Goal: Transaction & Acquisition: Purchase product/service

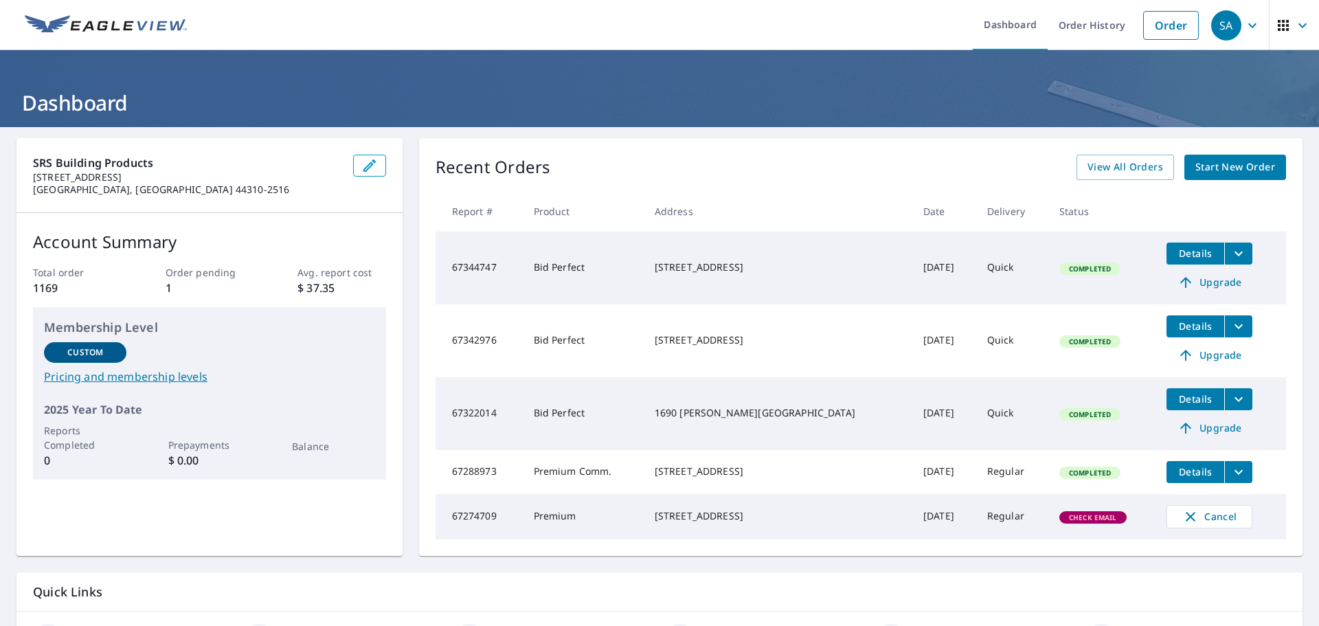
click at [1218, 168] on span "Start New Order" at bounding box center [1236, 167] width 80 height 17
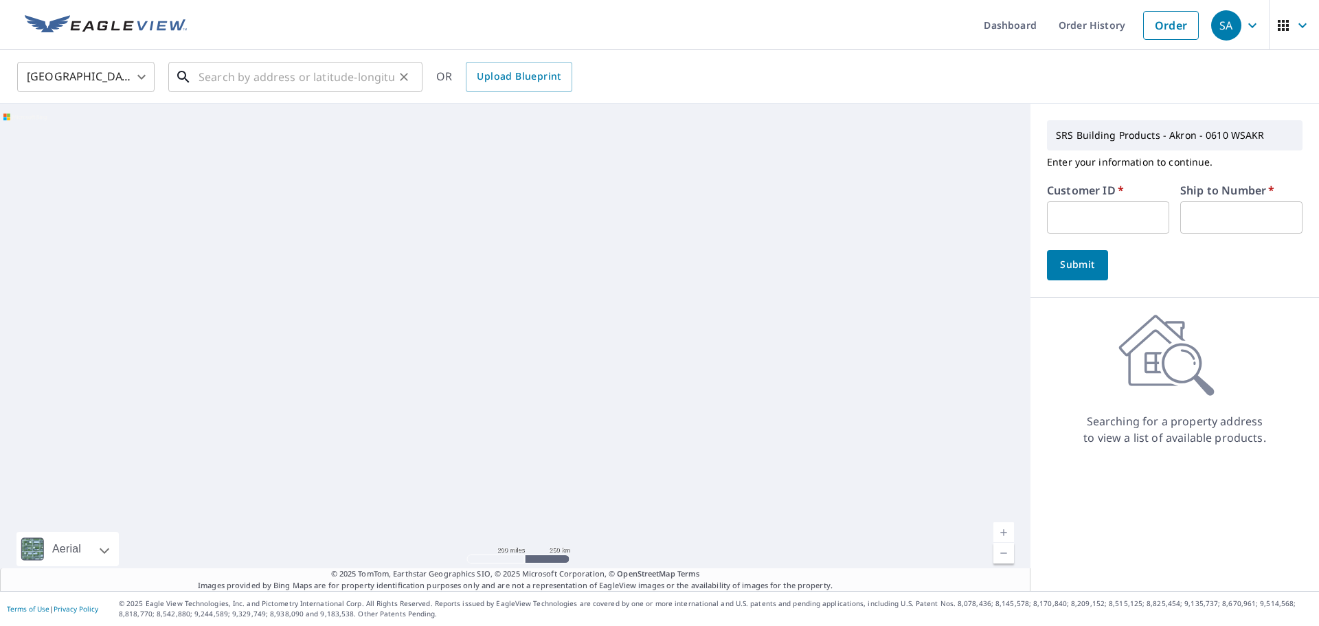
click at [269, 78] on input "text" at bounding box center [297, 77] width 196 height 38
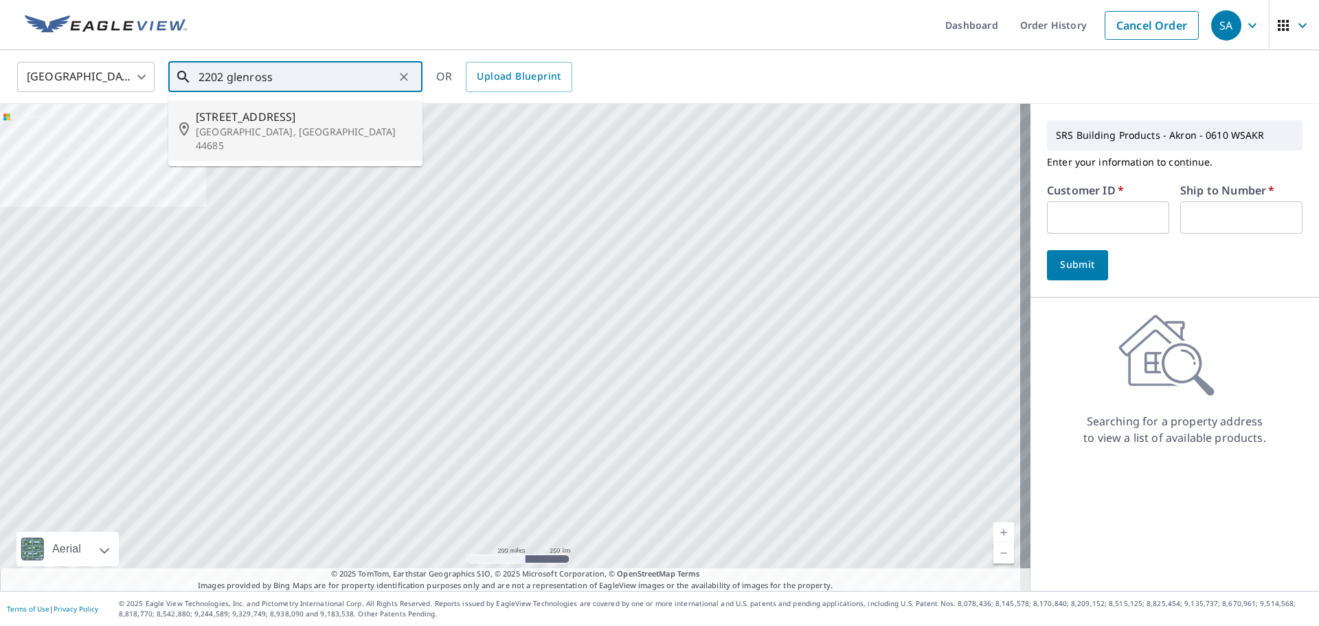
click at [230, 126] on p "[GEOGRAPHIC_DATA], [GEOGRAPHIC_DATA] 44685" at bounding box center [304, 138] width 216 height 27
type input "[STREET_ADDRESS]"
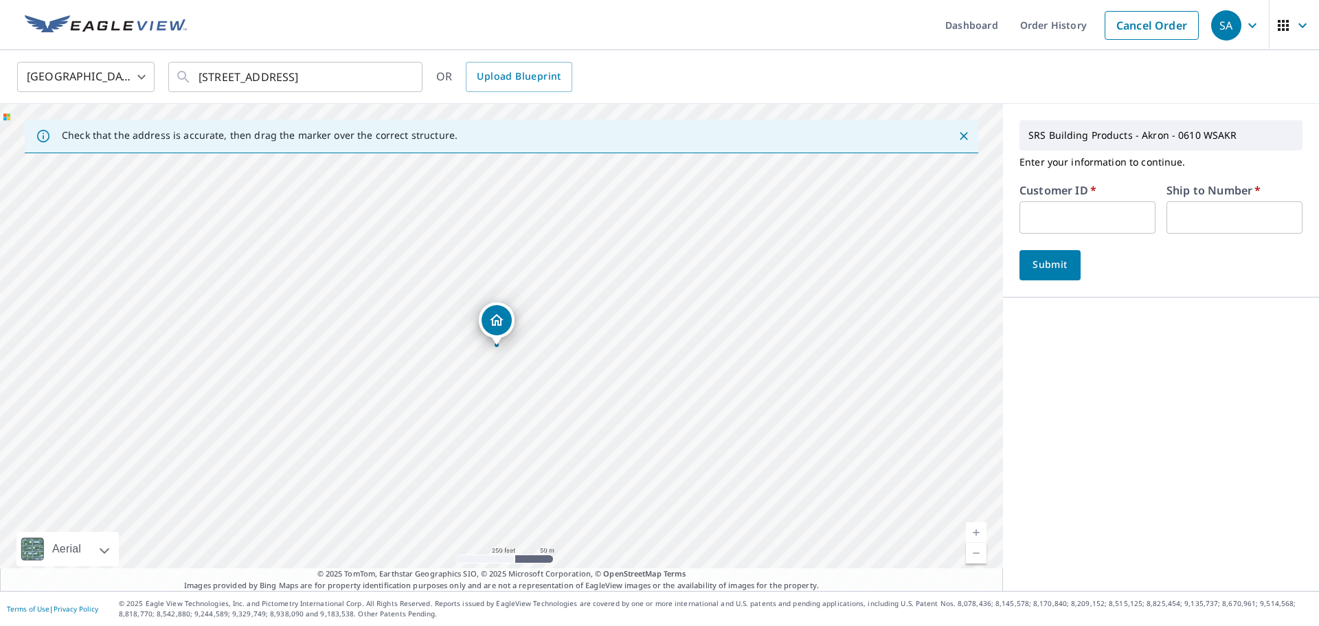
click at [1068, 219] on input "text" at bounding box center [1088, 217] width 136 height 32
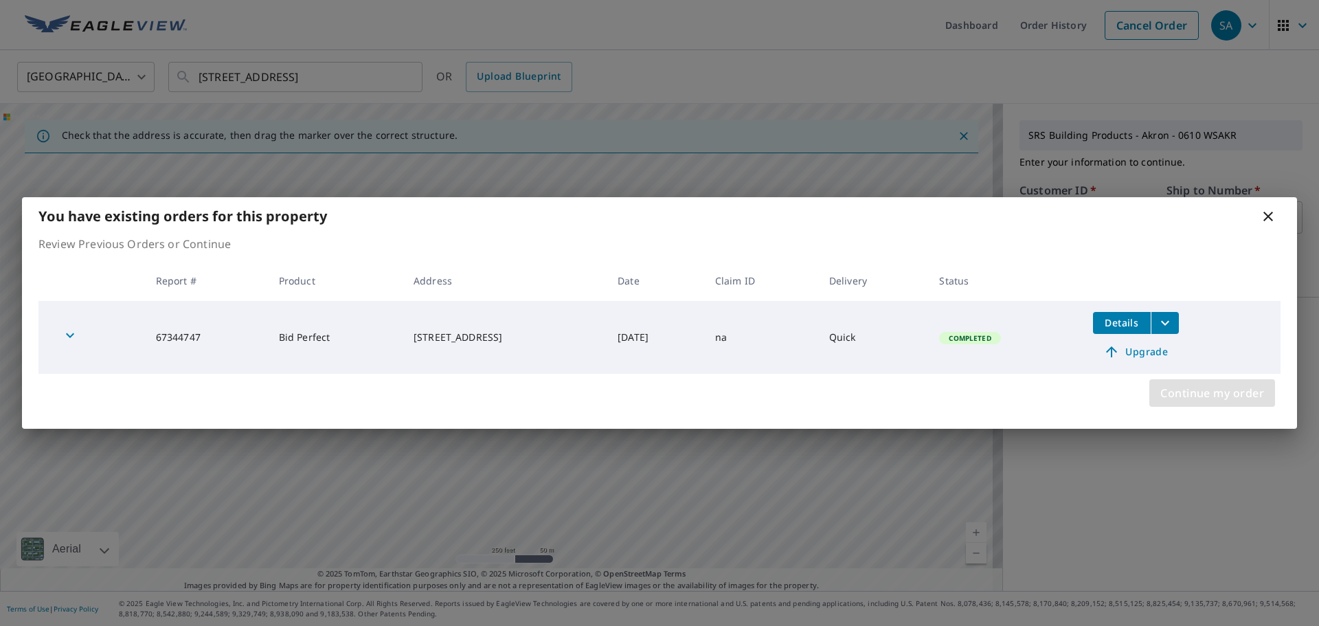
click at [1204, 393] on span "Continue my order" at bounding box center [1213, 392] width 104 height 19
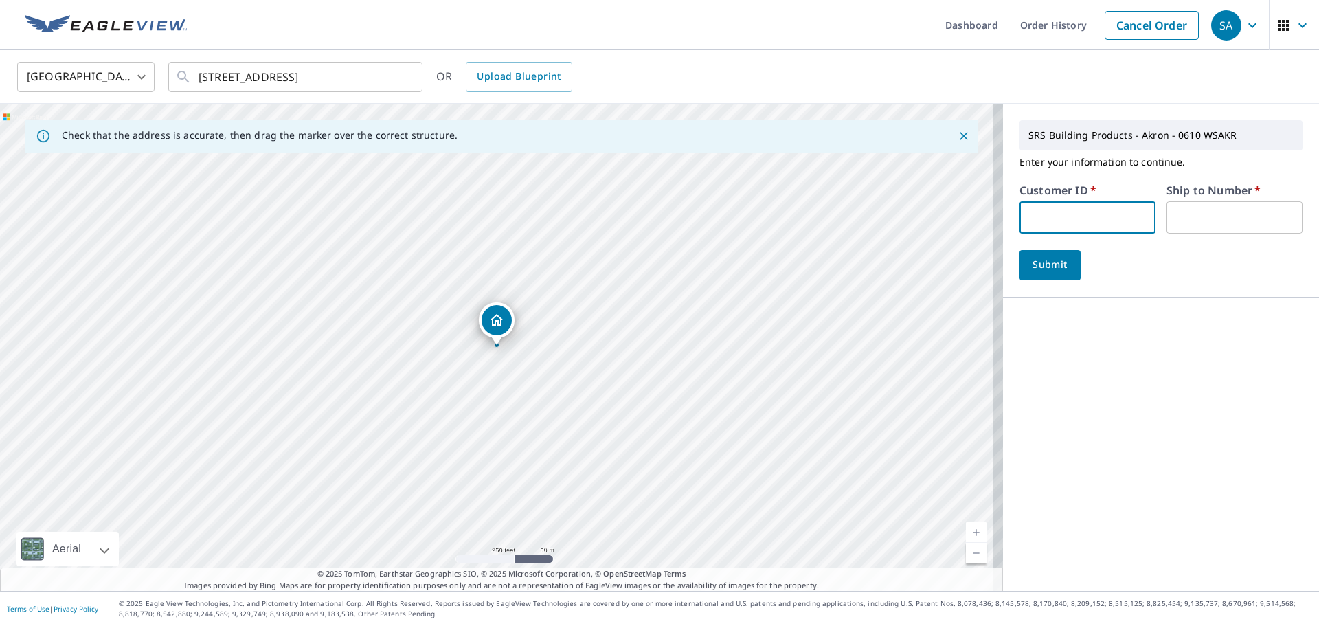
click at [1057, 218] on input "text" at bounding box center [1088, 217] width 136 height 32
type input "tnr610"
click at [1185, 221] on input "text" at bounding box center [1235, 217] width 136 height 32
type input "1"
click at [1054, 254] on button "Submit" at bounding box center [1050, 265] width 61 height 30
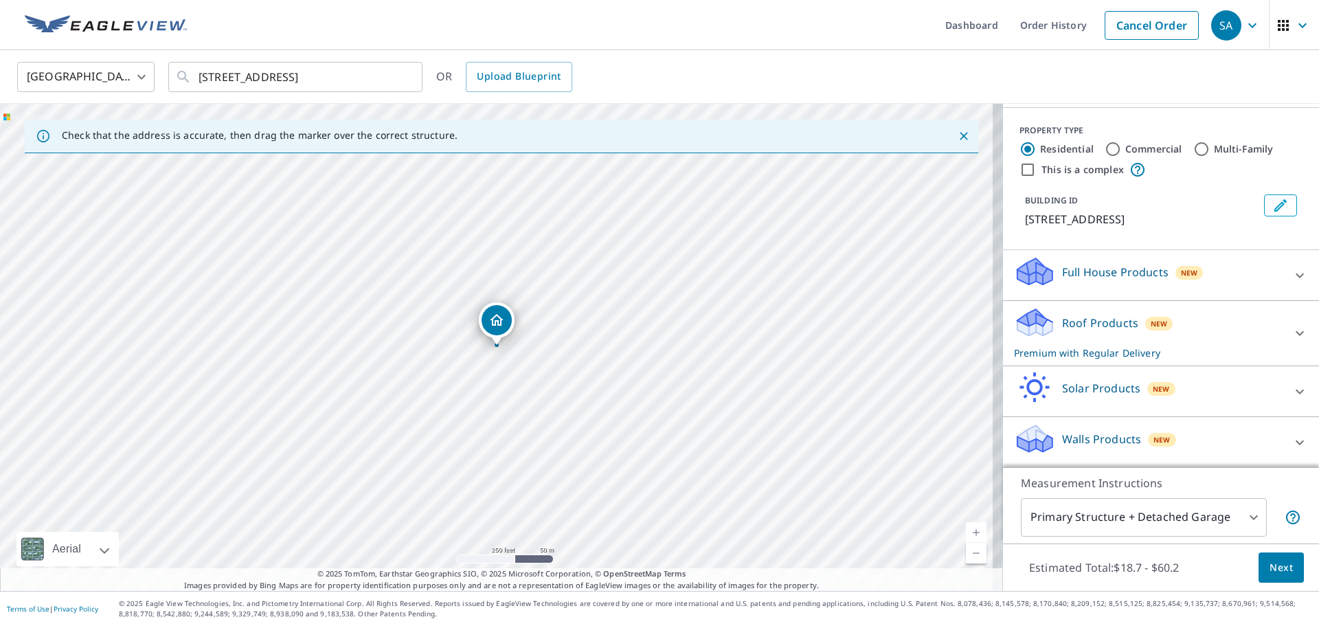
scroll to position [138, 0]
click at [1110, 337] on div "Roof Products New Premium with Regular Delivery" at bounding box center [1148, 333] width 269 height 54
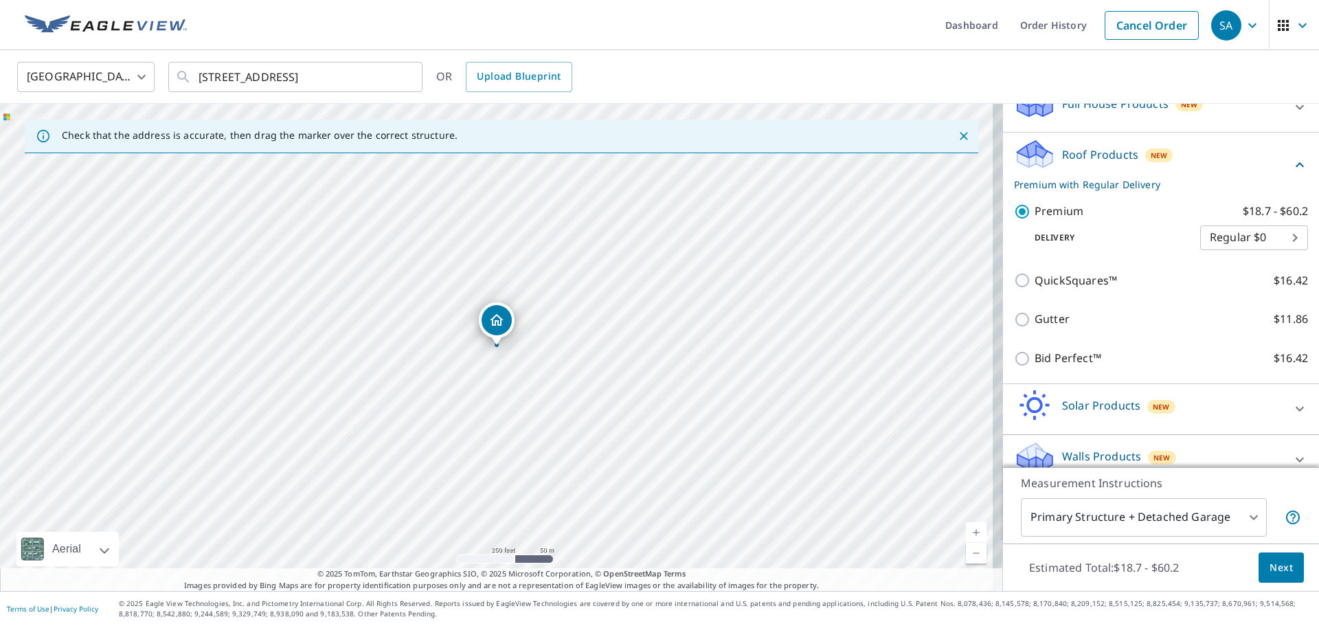
scroll to position [324, 0]
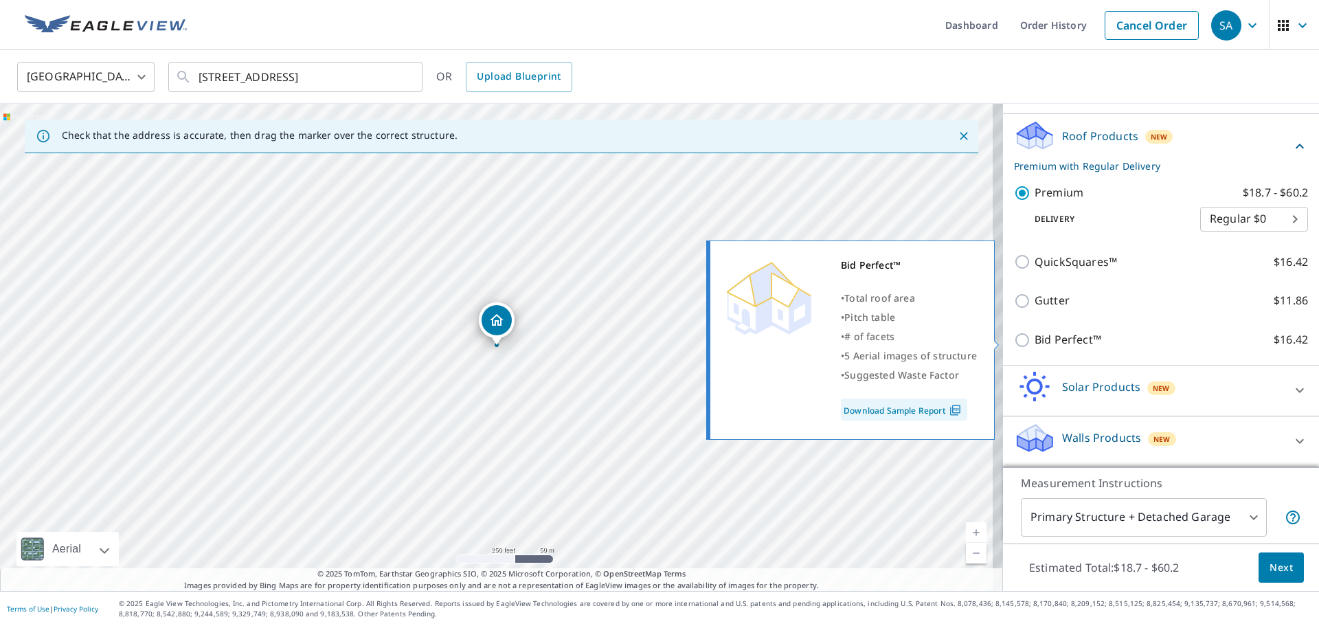
click at [1035, 343] on p "Bid Perfect™" at bounding box center [1068, 339] width 67 height 17
click at [1029, 343] on input "Bid Perfect™ $16.42" at bounding box center [1024, 340] width 21 height 16
checkbox input "true"
checkbox input "false"
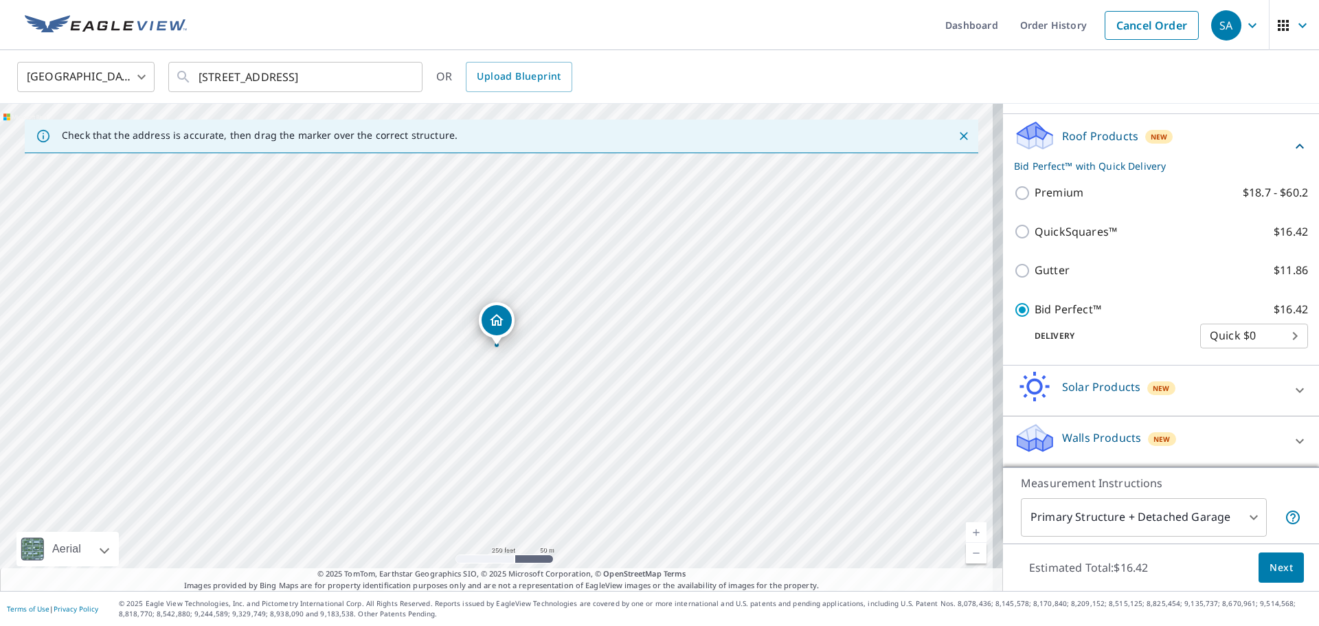
click at [1277, 568] on span "Next" at bounding box center [1281, 567] width 23 height 17
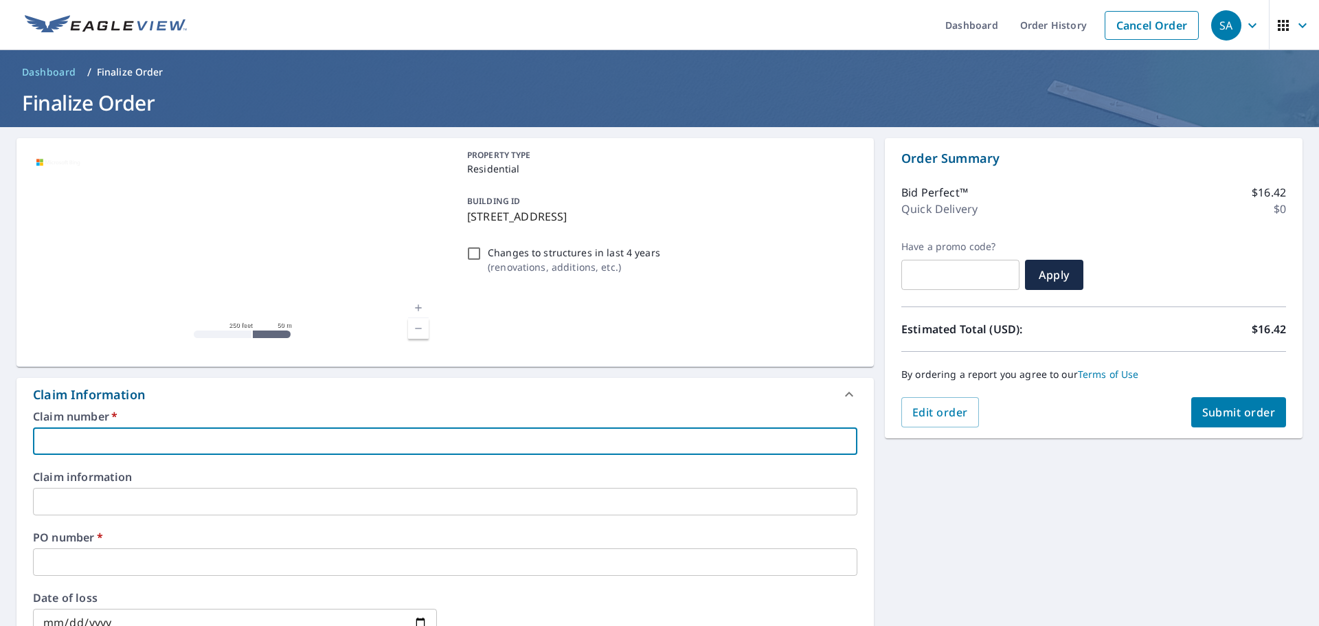
click at [172, 434] on input "text" at bounding box center [445, 440] width 825 height 27
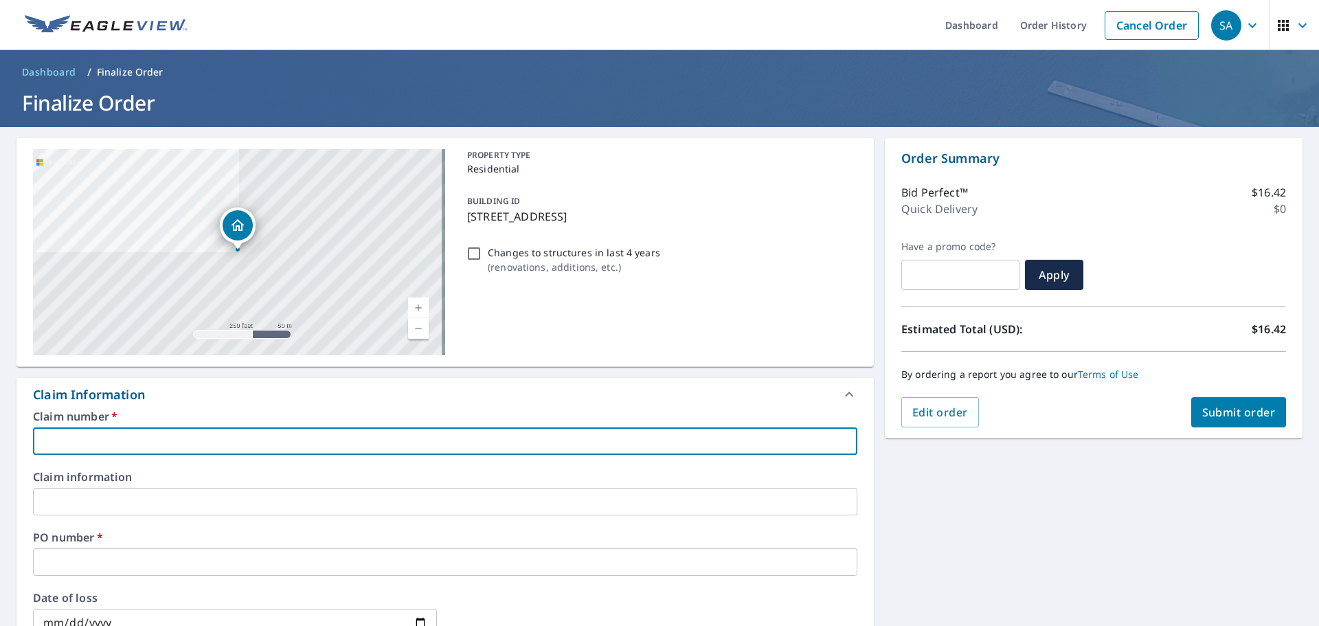
type input "na"
checkbox input "true"
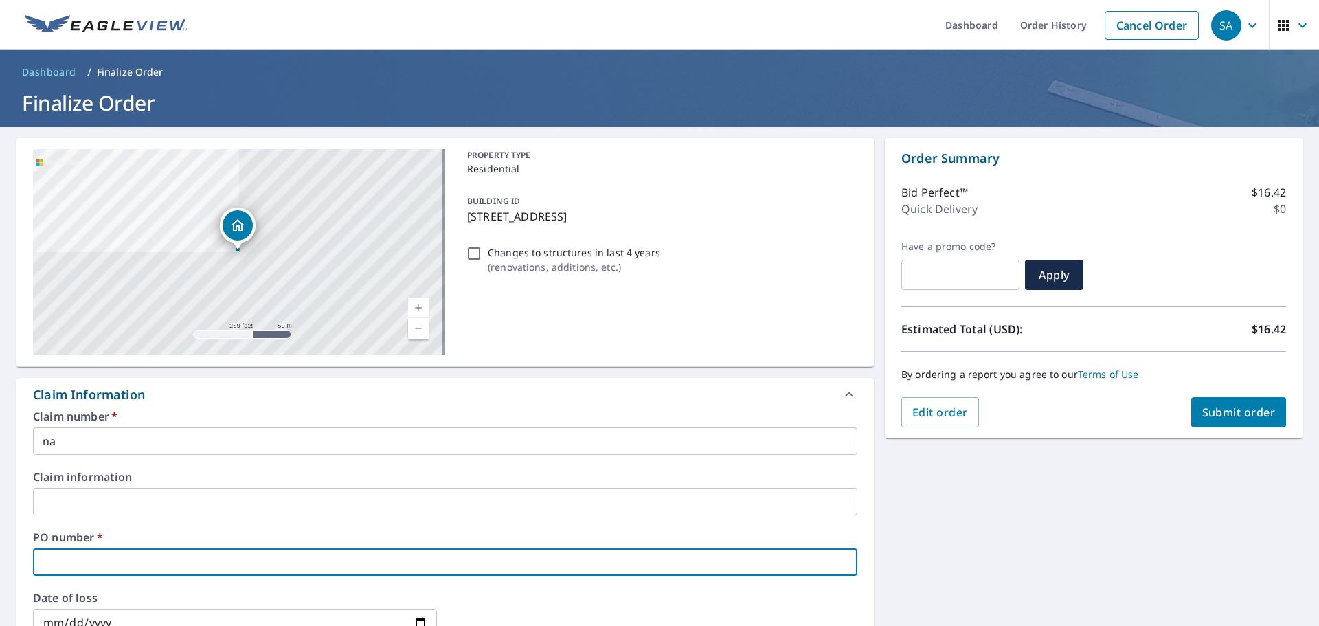
click at [102, 558] on input "text" at bounding box center [445, 561] width 825 height 27
type input "[PERSON_NAME]"
checkbox input "true"
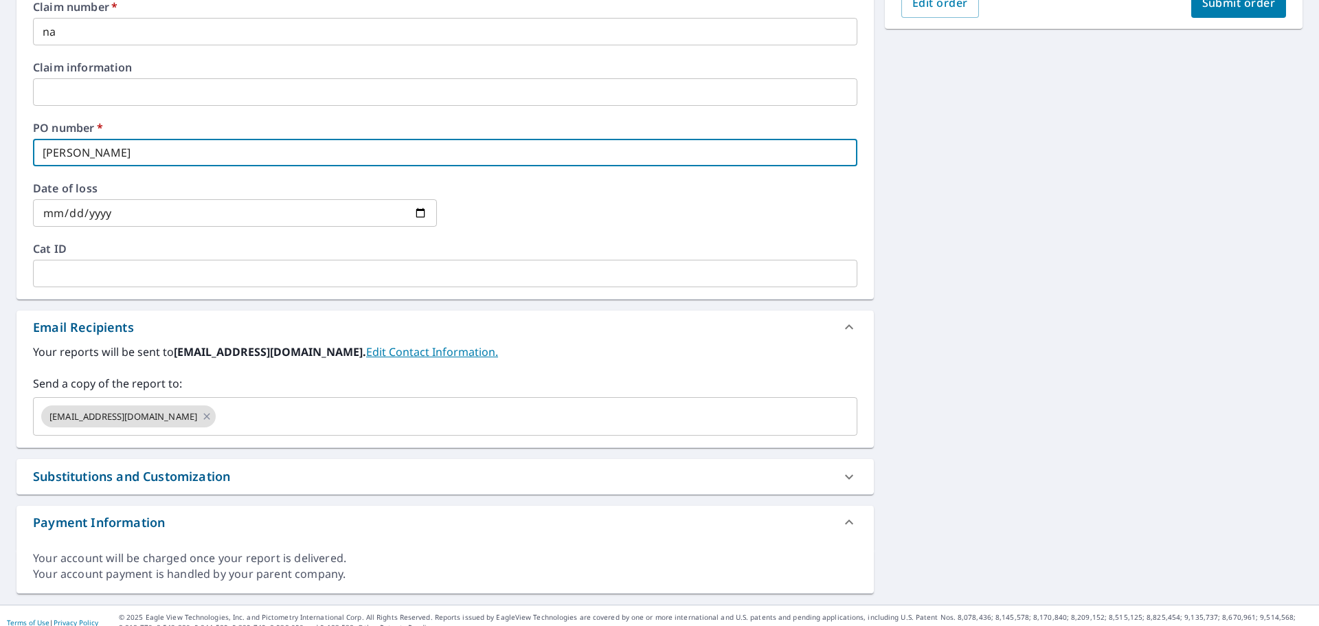
scroll to position [423, 0]
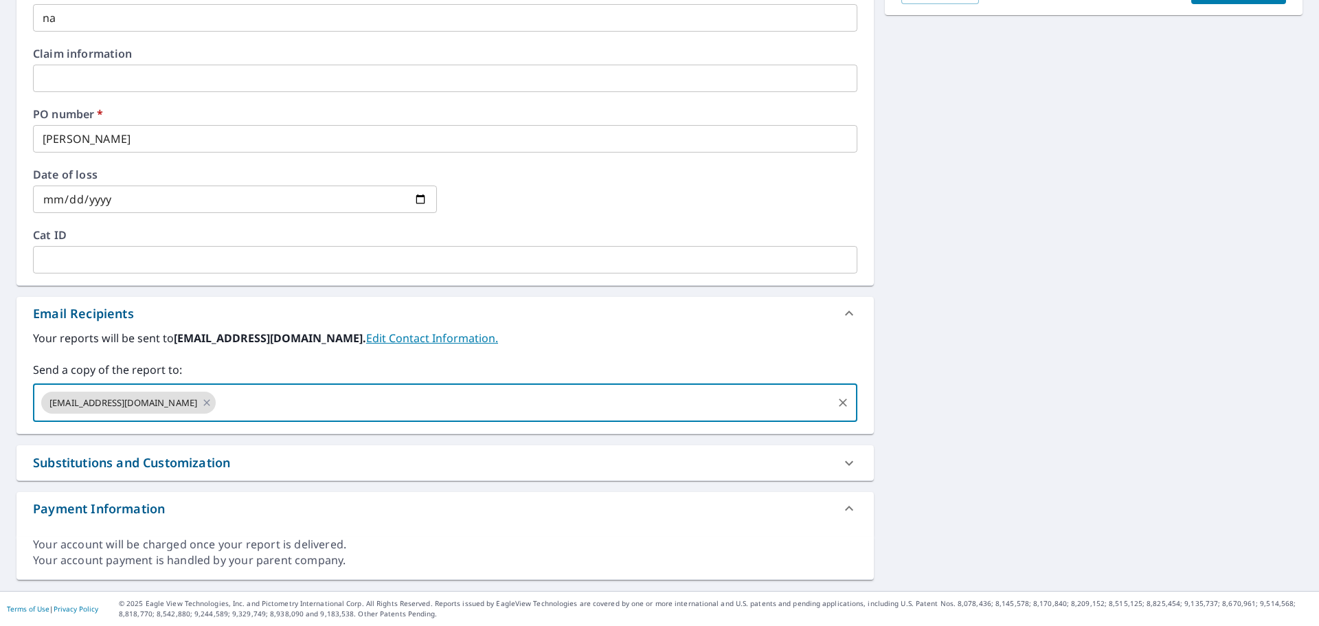
click at [262, 401] on input "text" at bounding box center [524, 403] width 613 height 26
type input "[PERSON_NAME][EMAIL_ADDRESS][PERSON_NAME][DOMAIN_NAME]"
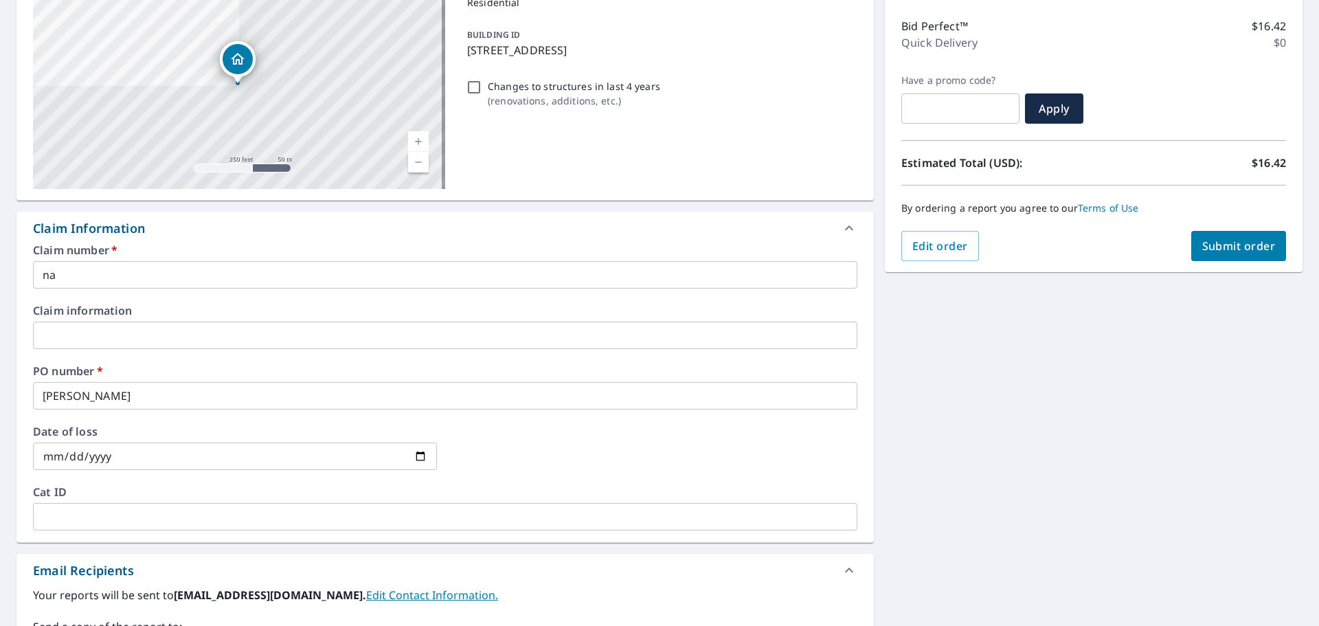
scroll to position [148, 0]
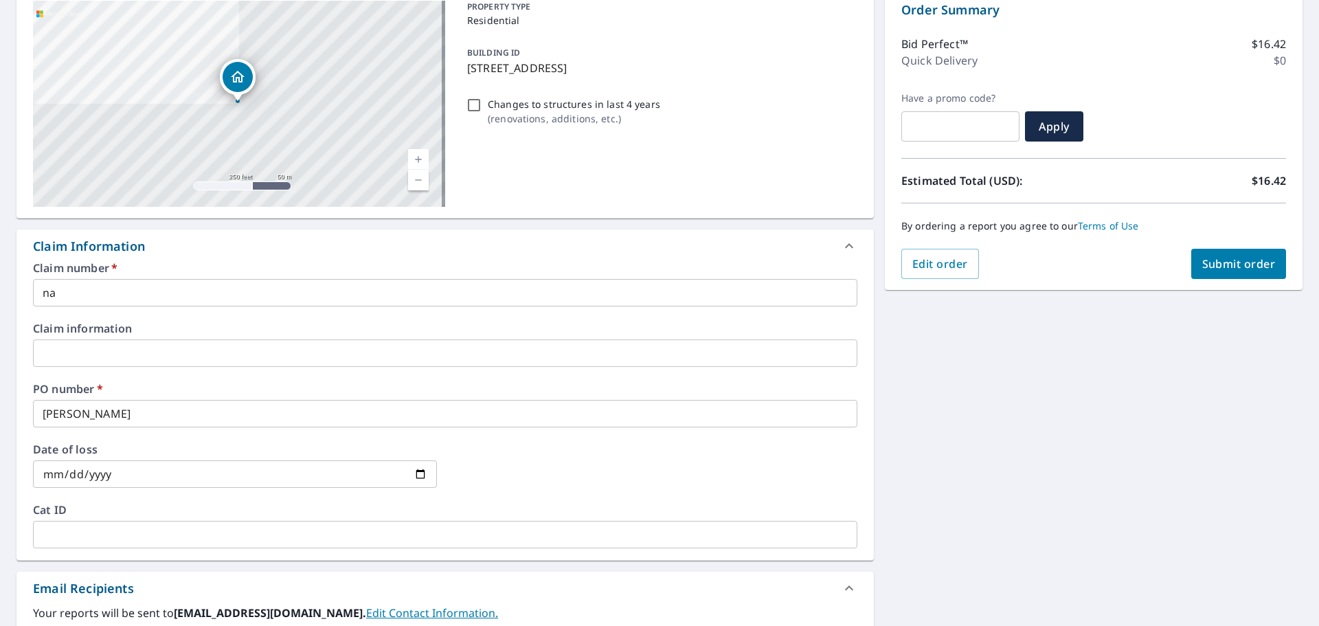
click at [1223, 271] on button "Submit order" at bounding box center [1239, 264] width 96 height 30
checkbox input "true"
